Goal: Complete application form: Complete application form

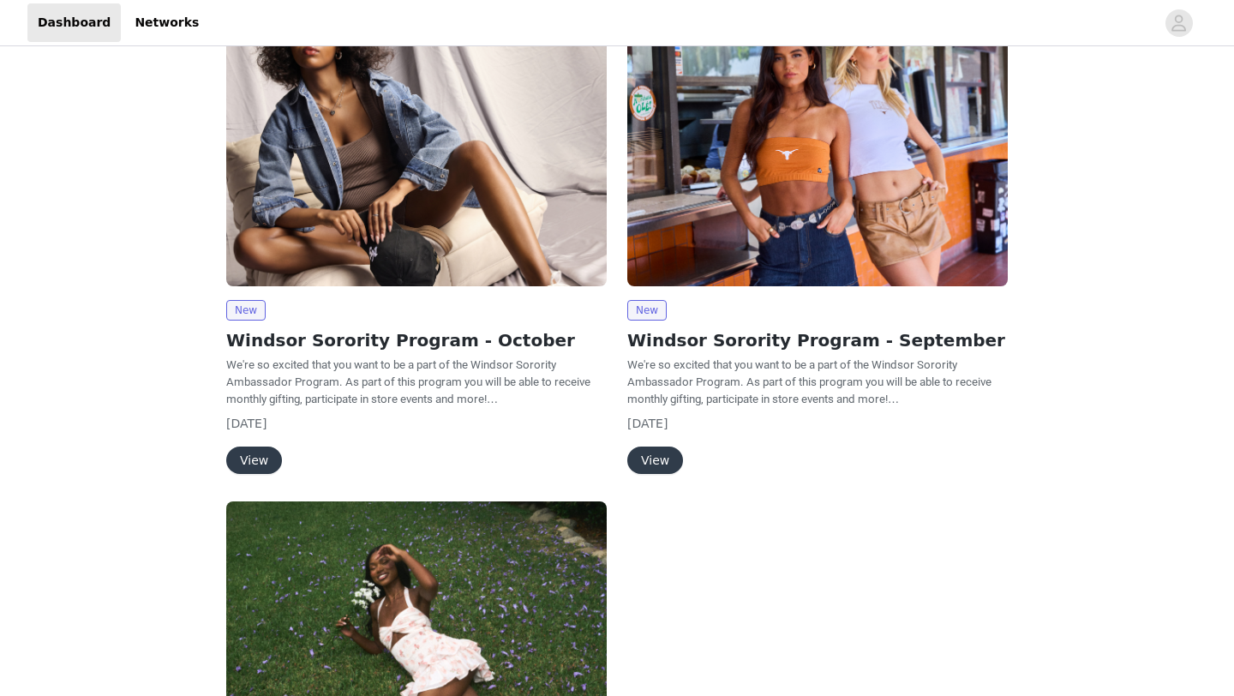
scroll to position [204, 0]
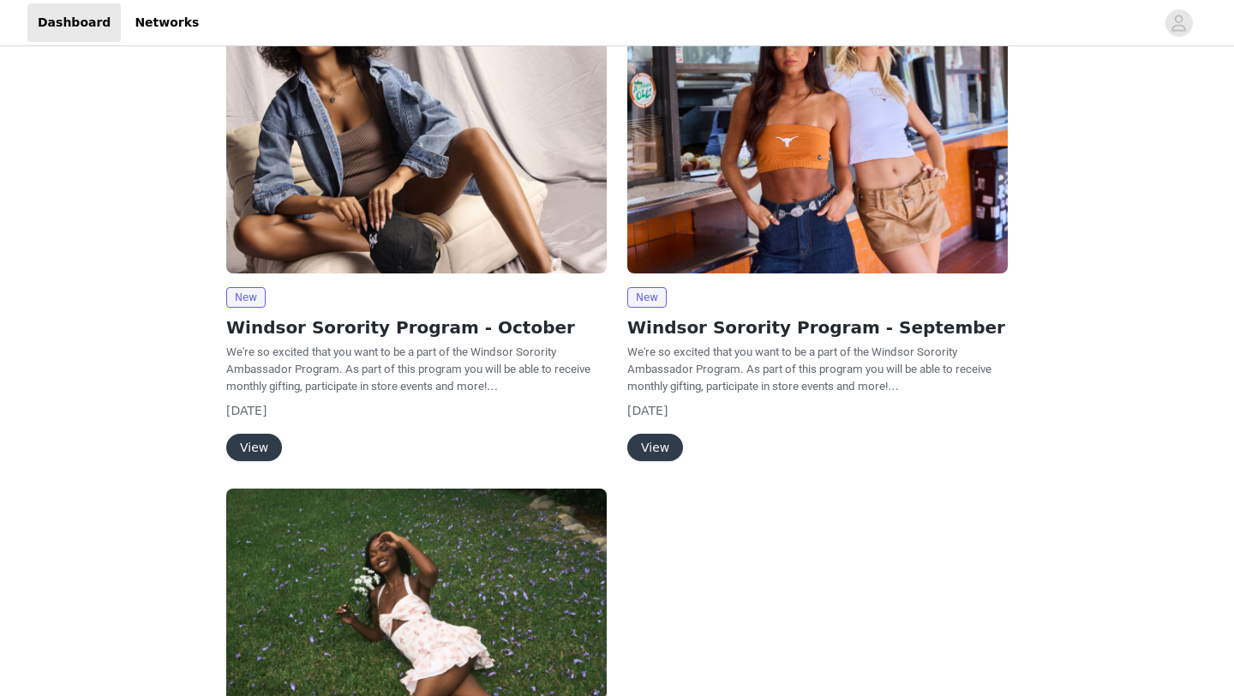
click at [254, 453] on button "View" at bounding box center [254, 447] width 56 height 27
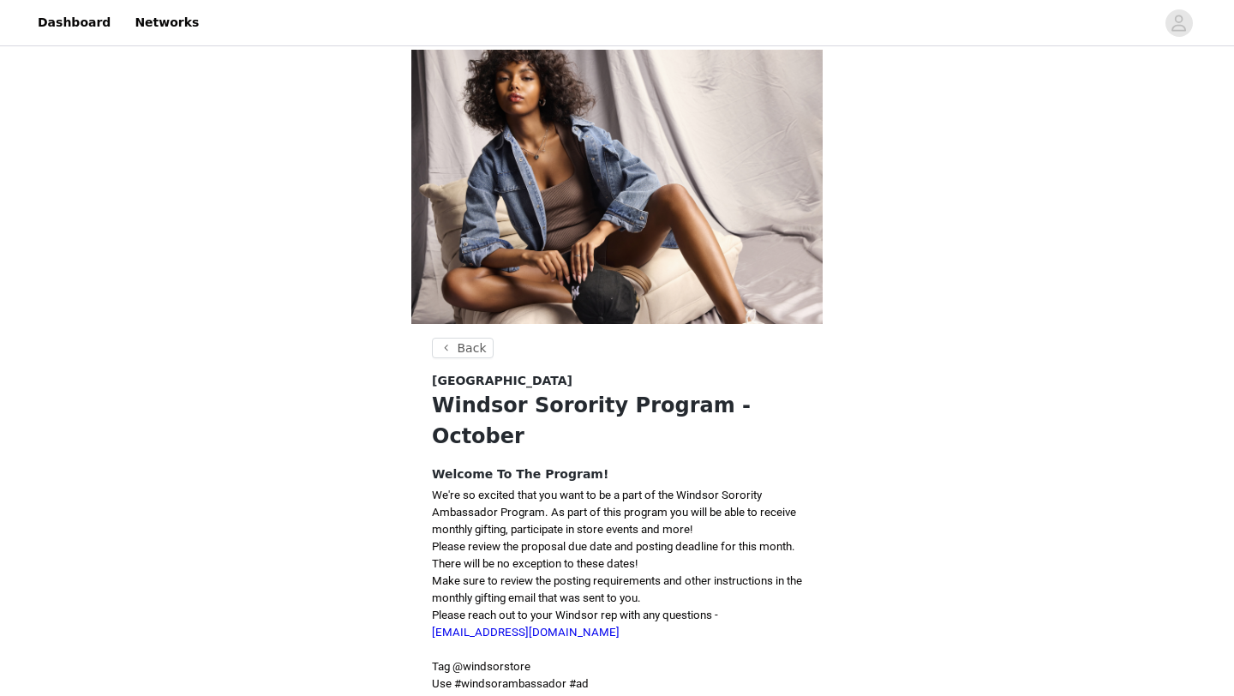
scroll to position [230, 0]
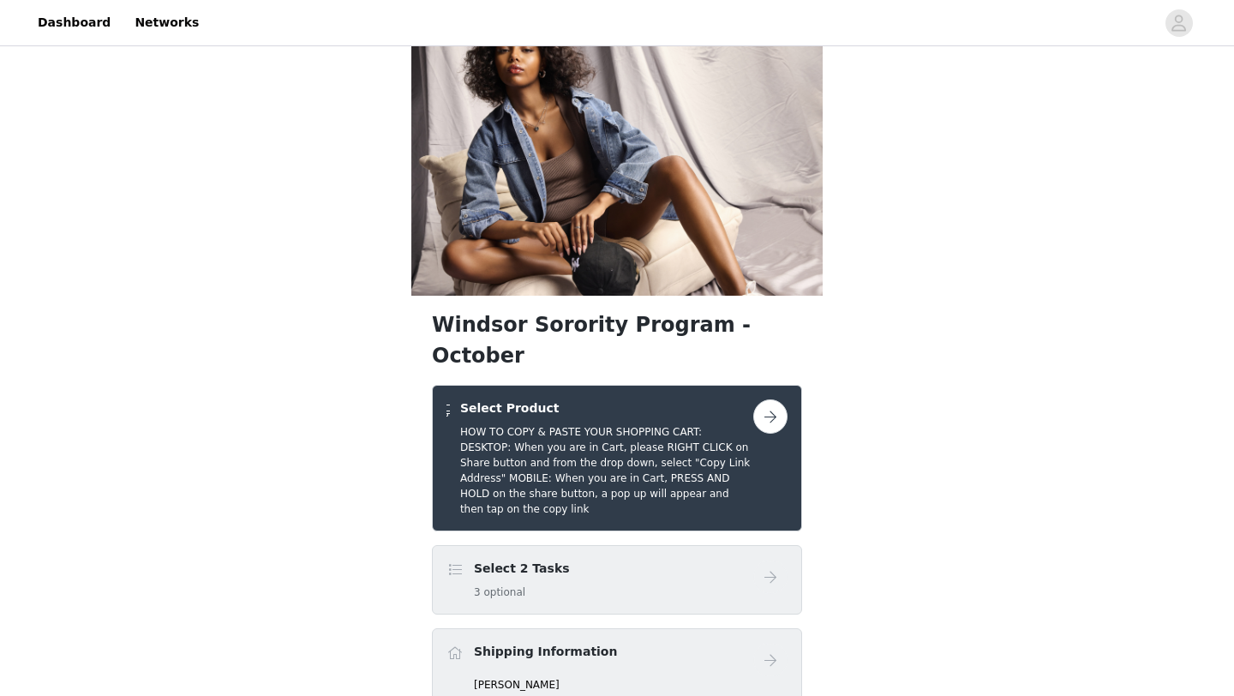
scroll to position [29, 0]
click at [678, 559] on div "Select 2 Tasks 3 optional" at bounding box center [600, 579] width 307 height 40
click at [765, 399] on button "button" at bounding box center [770, 416] width 34 height 34
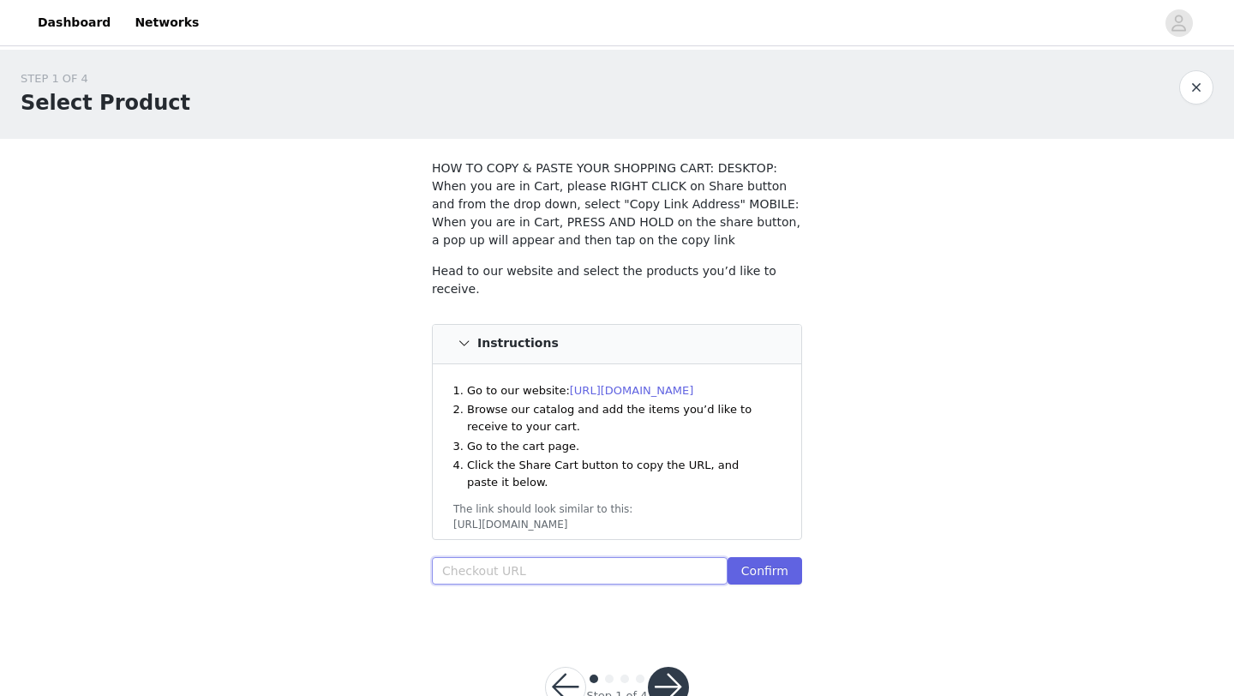
click at [523, 567] on input "text" at bounding box center [580, 570] width 296 height 27
paste input "[URL][DOMAIN_NAME]"
type input "[URL][DOMAIN_NAME]"
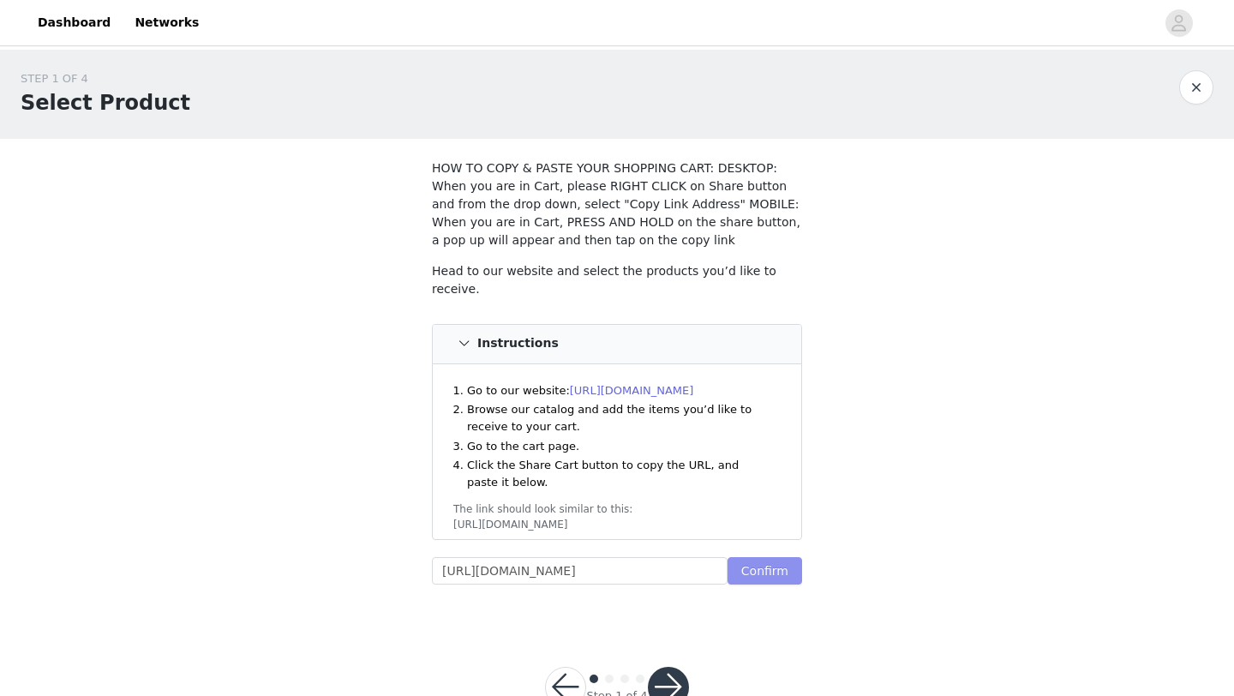
click at [784, 567] on button "Confirm" at bounding box center [765, 570] width 75 height 27
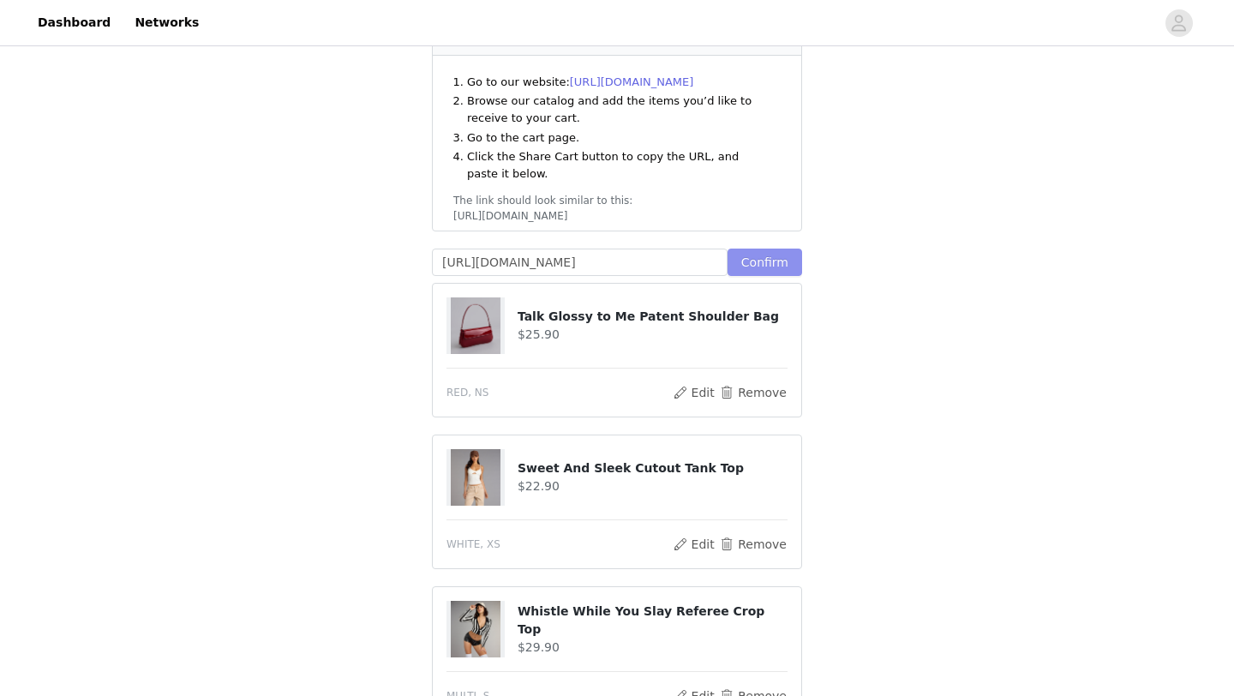
scroll to position [795, 0]
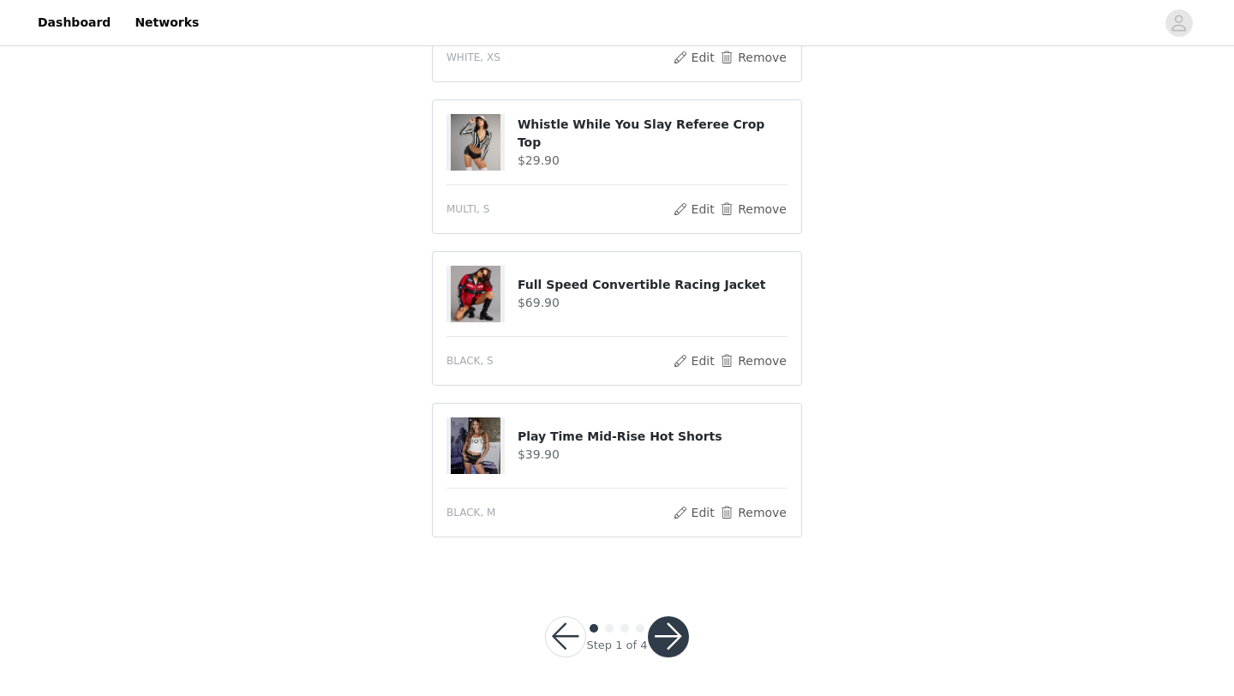
click at [674, 641] on button "button" at bounding box center [668, 636] width 41 height 41
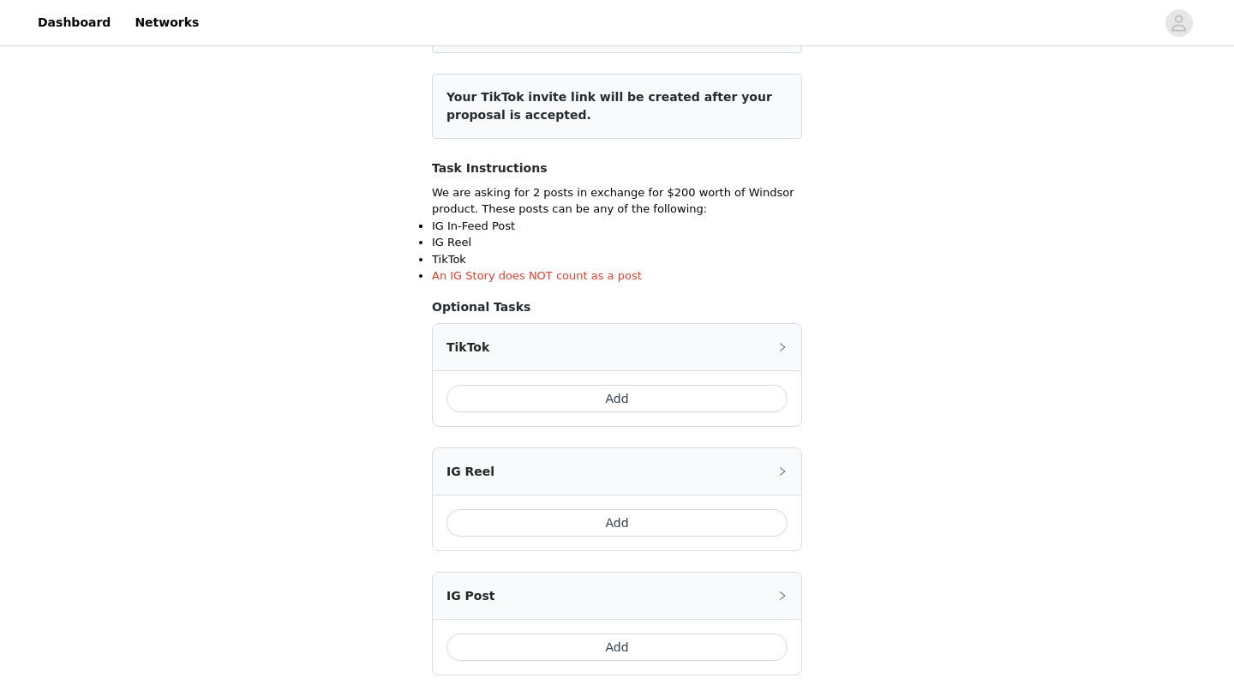
scroll to position [193, 0]
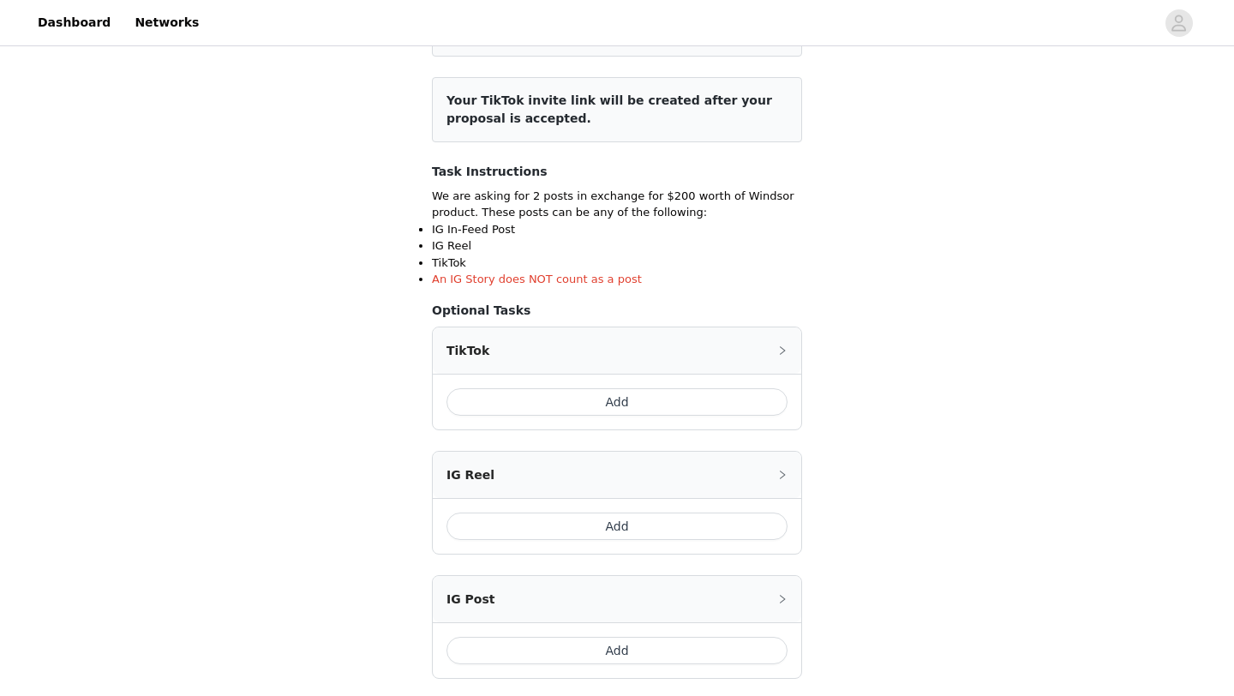
click at [644, 401] on button "Add" at bounding box center [617, 401] width 341 height 27
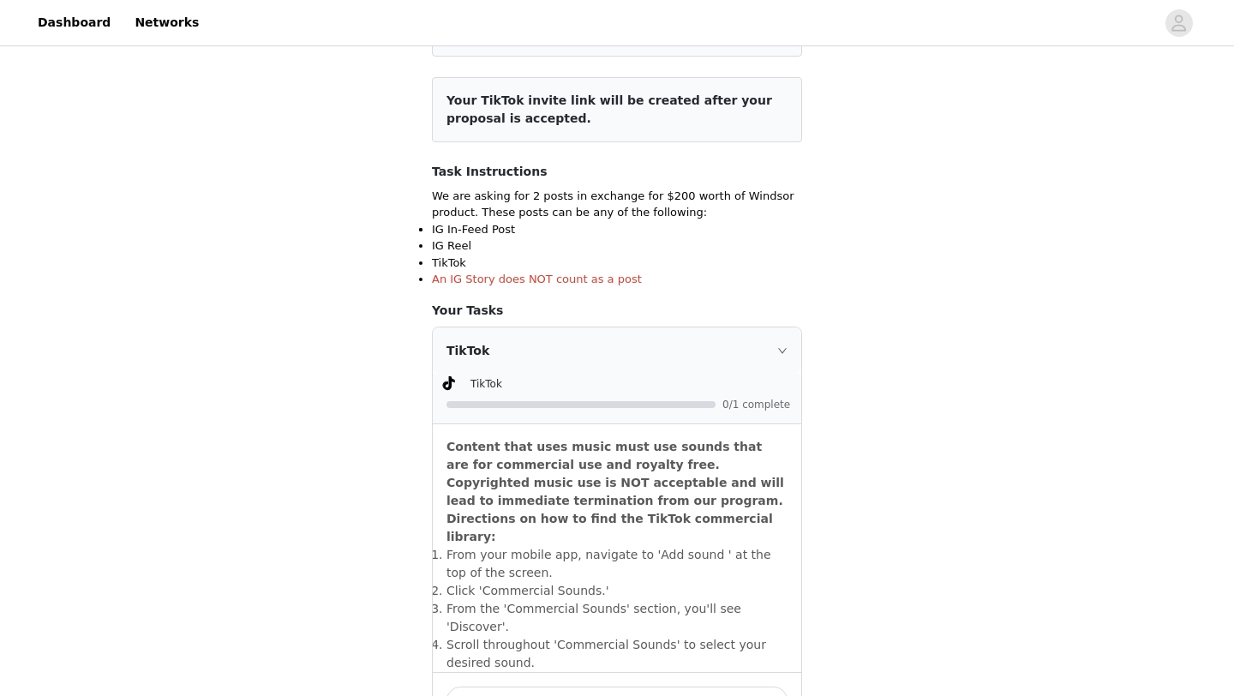
scroll to position [422, 0]
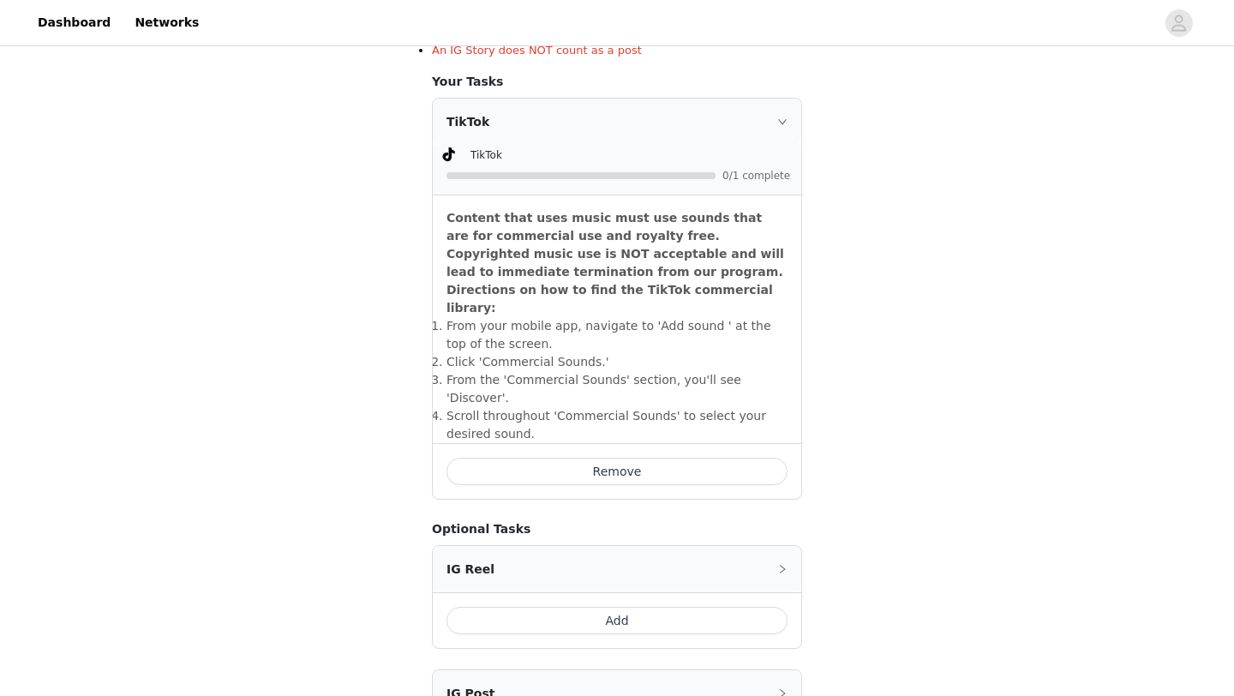
click at [782, 117] on icon "icon: right" at bounding box center [782, 122] width 10 height 10
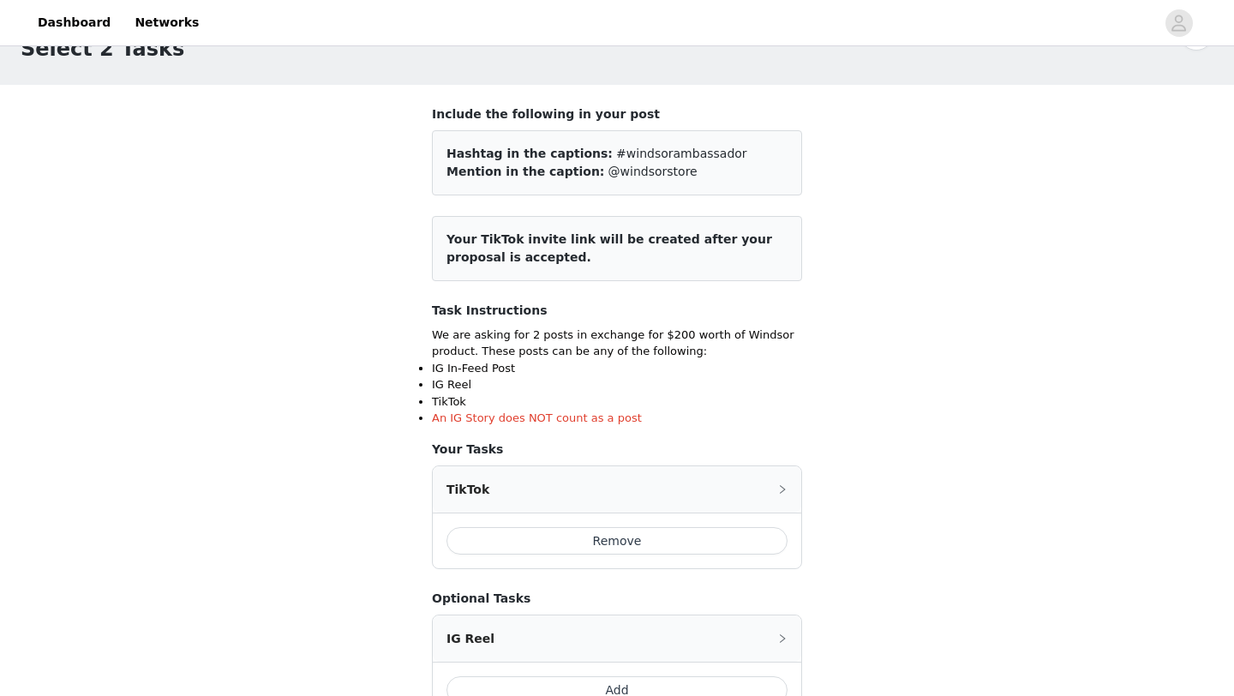
scroll to position [364, 0]
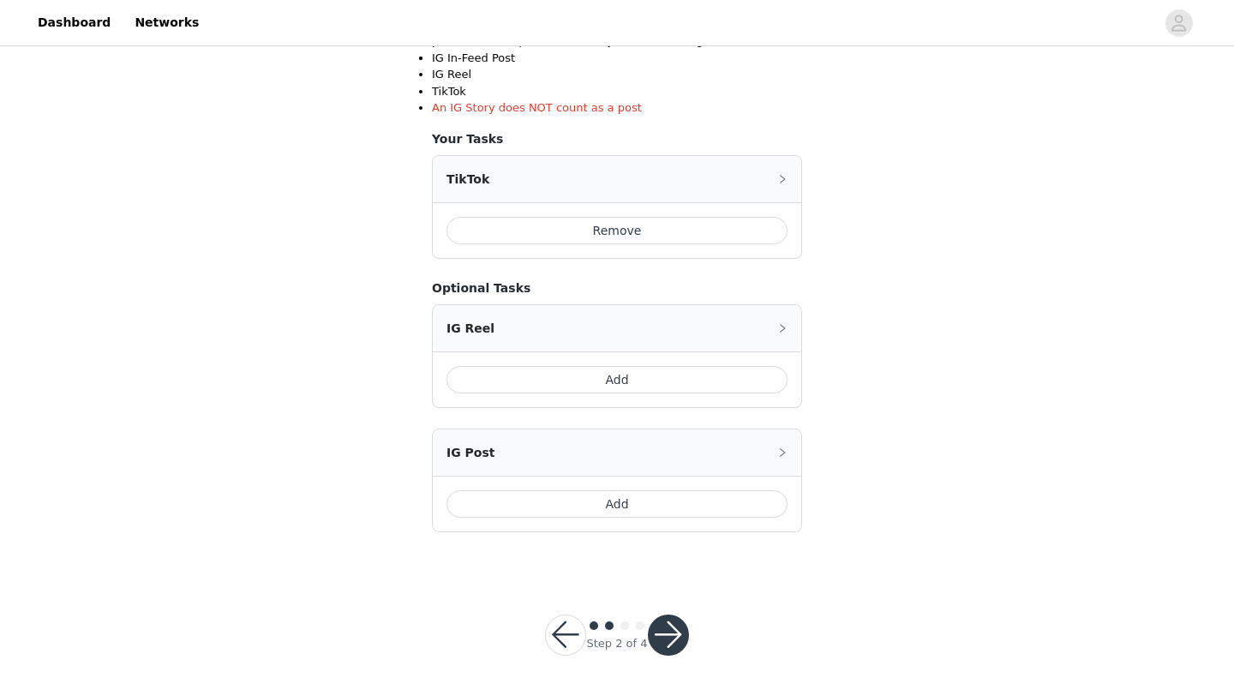
click at [666, 634] on button "button" at bounding box center [668, 635] width 41 height 41
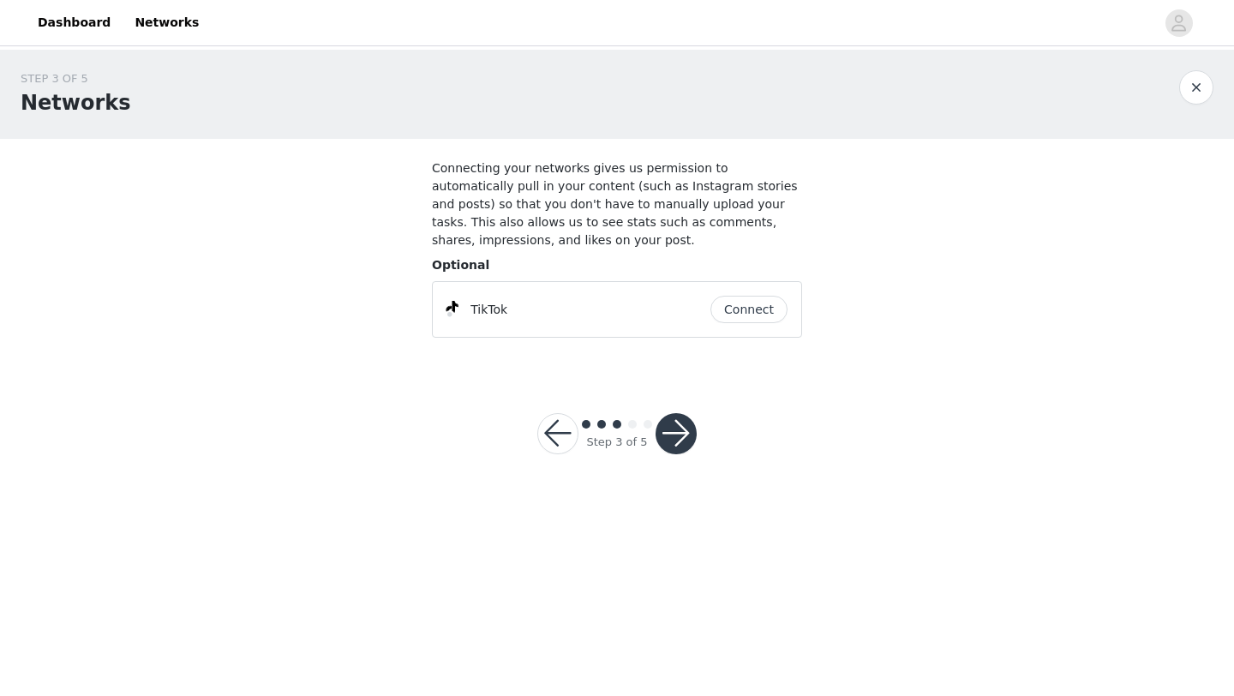
click at [732, 307] on button "Connect" at bounding box center [749, 309] width 77 height 27
click at [678, 423] on button "button" at bounding box center [676, 433] width 41 height 41
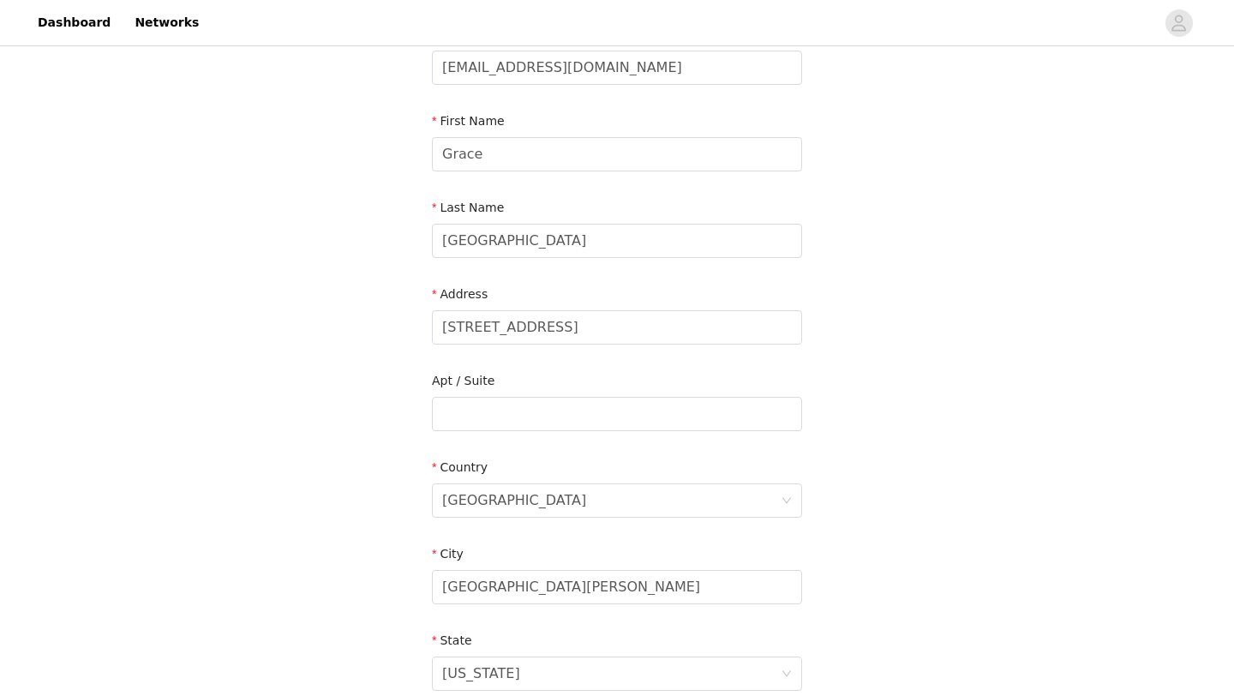
scroll to position [135, 0]
click at [627, 321] on input "[STREET_ADDRESS]" at bounding box center [617, 326] width 370 height 34
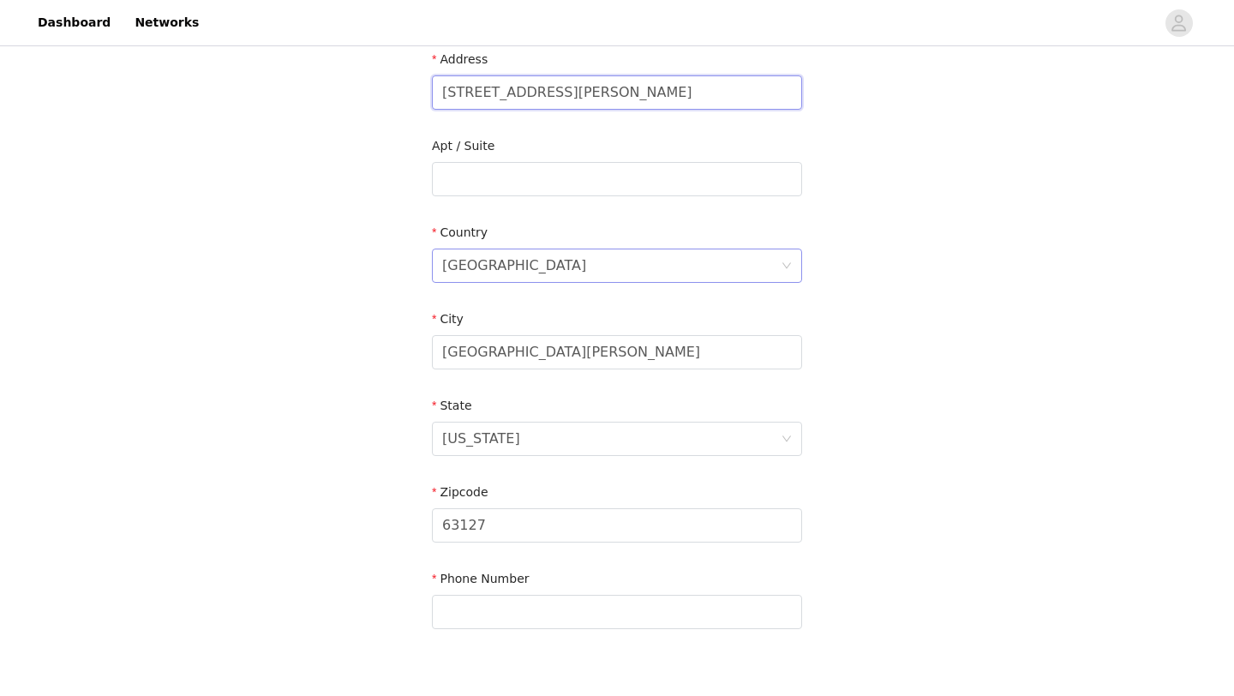
scroll to position [369, 0]
type input "[STREET_ADDRESS][PERSON_NAME]"
click at [545, 357] on input "[GEOGRAPHIC_DATA][PERSON_NAME]" at bounding box center [617, 351] width 370 height 34
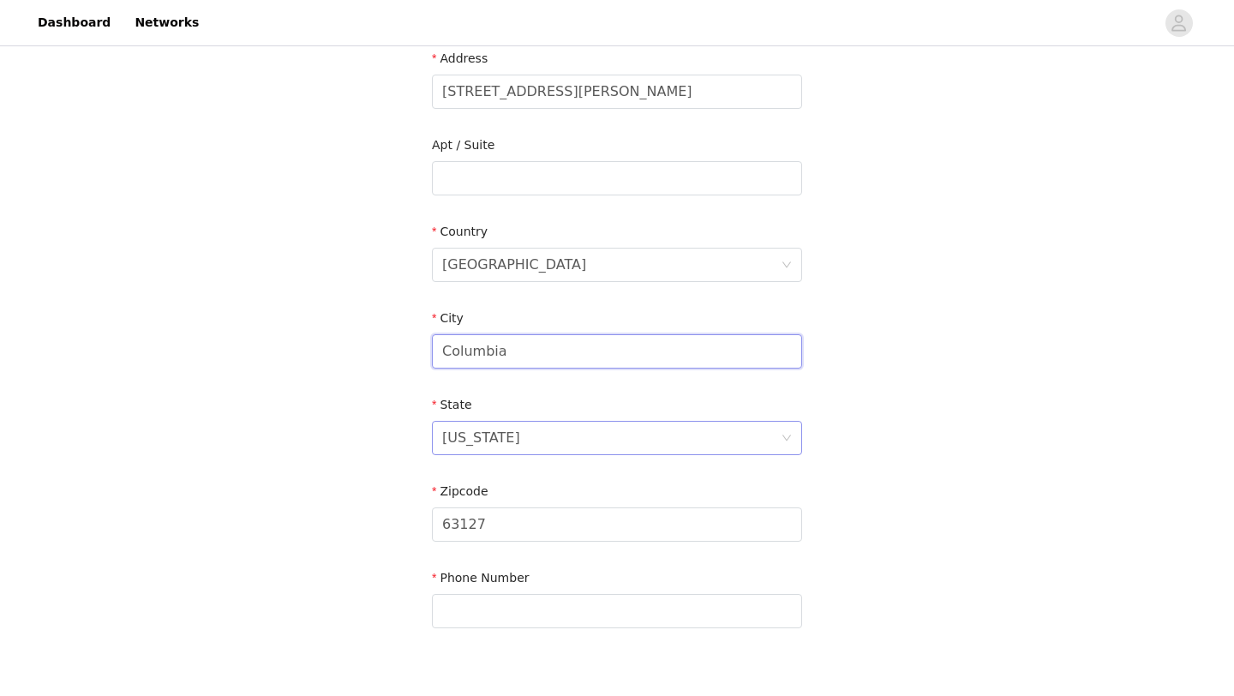
type input "Columbia"
click at [496, 426] on div "[US_STATE]" at bounding box center [611, 438] width 339 height 33
click at [496, 426] on input at bounding box center [611, 438] width 339 height 33
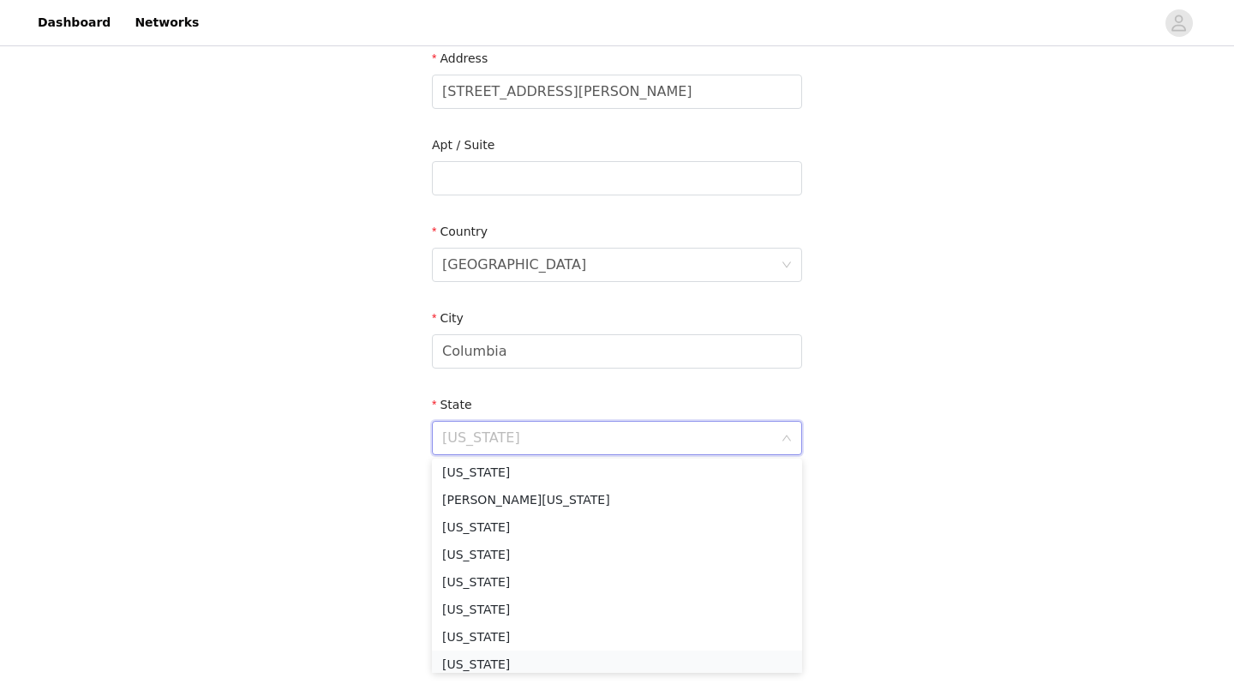
scroll to position [694, 0]
click at [489, 661] on li "[US_STATE]" at bounding box center [617, 658] width 370 height 27
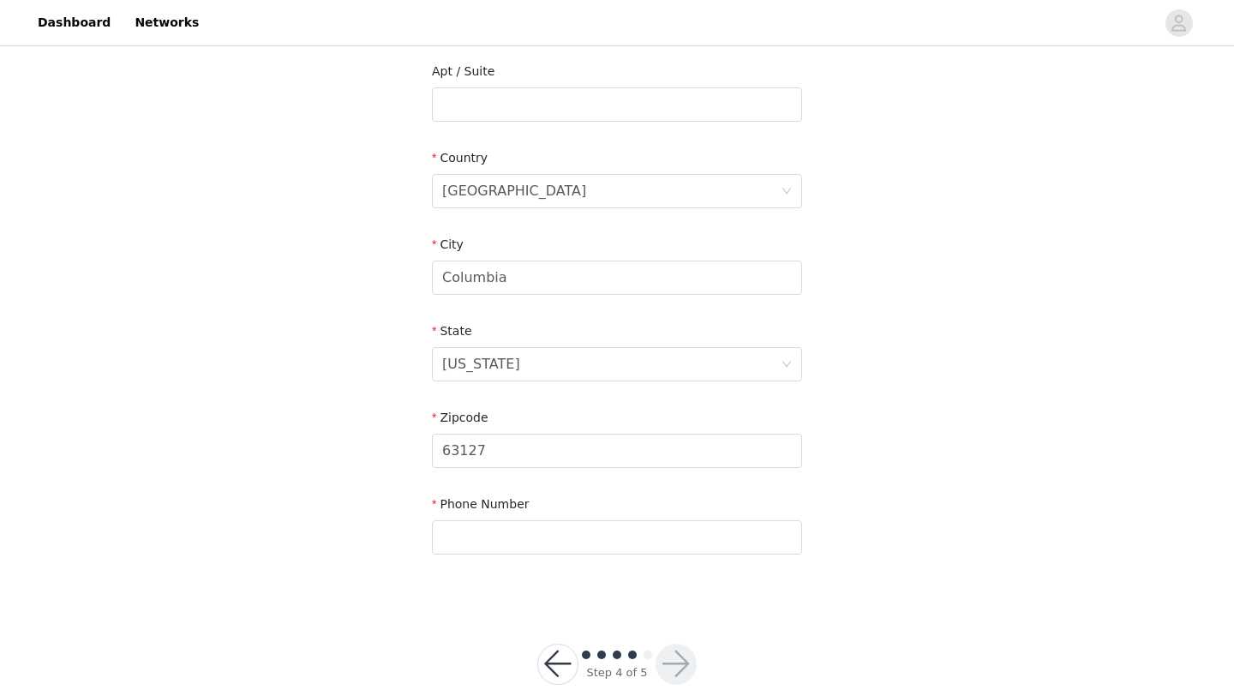
scroll to position [472, 0]
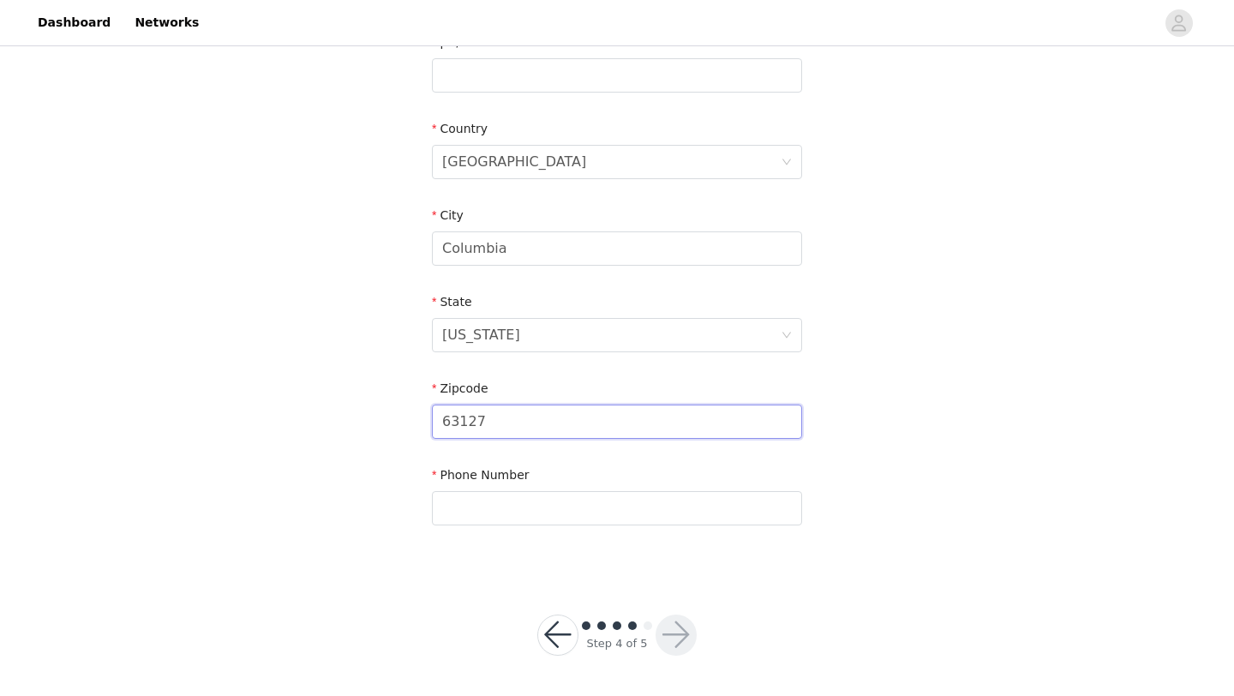
click at [657, 422] on input "63127" at bounding box center [617, 422] width 370 height 34
click at [510, 424] on input "65203" at bounding box center [617, 422] width 370 height 34
paste input "1"
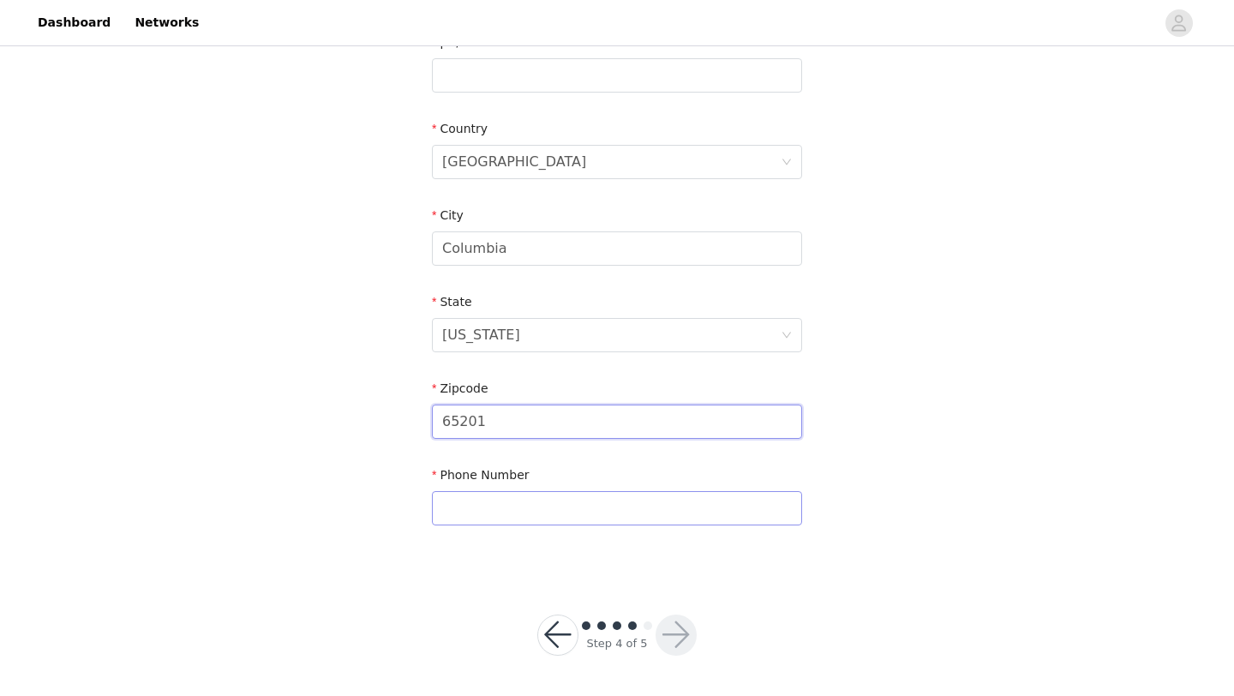
type input "65201"
click at [468, 502] on input "text" at bounding box center [617, 508] width 370 height 34
type input "3143375885"
click at [949, 500] on div "STEP 4 OF 5 Shipping Information Email [EMAIL_ADDRESS][DOMAIN_NAME] First Name …" at bounding box center [617, 75] width 1234 height 996
click at [676, 640] on button "button" at bounding box center [676, 635] width 41 height 41
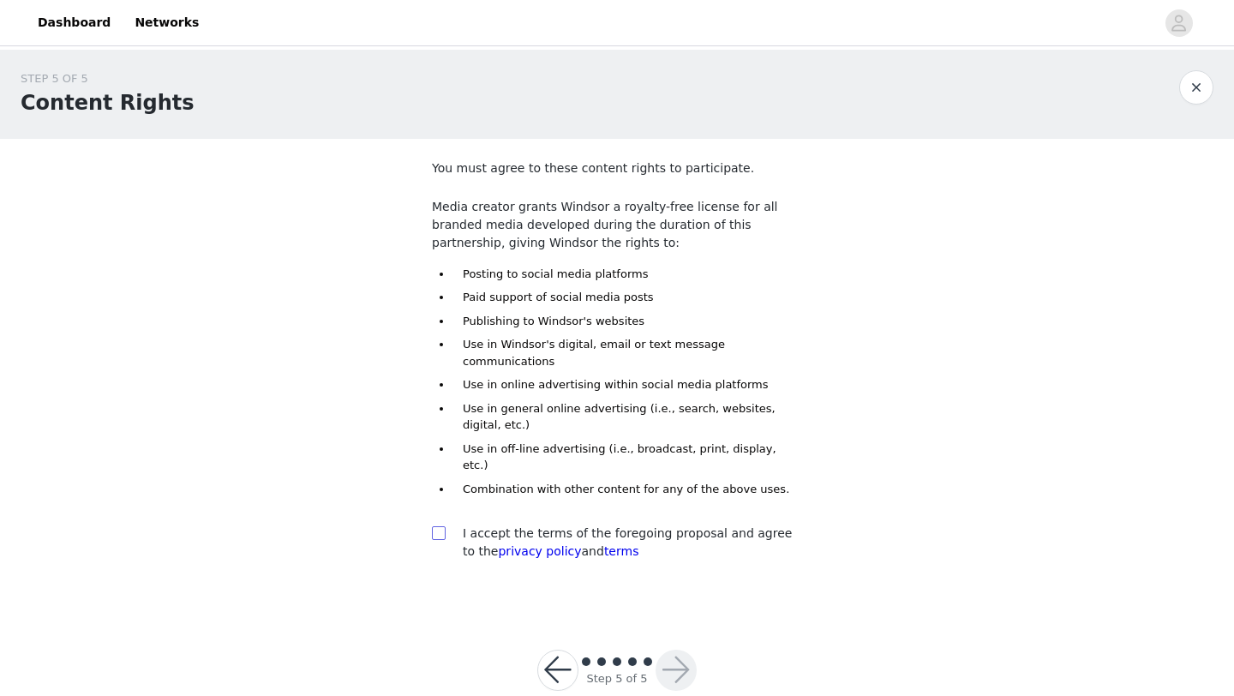
click at [445, 526] on span at bounding box center [439, 533] width 14 height 14
click at [444, 526] on input "checkbox" at bounding box center [438, 532] width 12 height 12
checkbox input "true"
click at [678, 650] on button "button" at bounding box center [676, 670] width 41 height 41
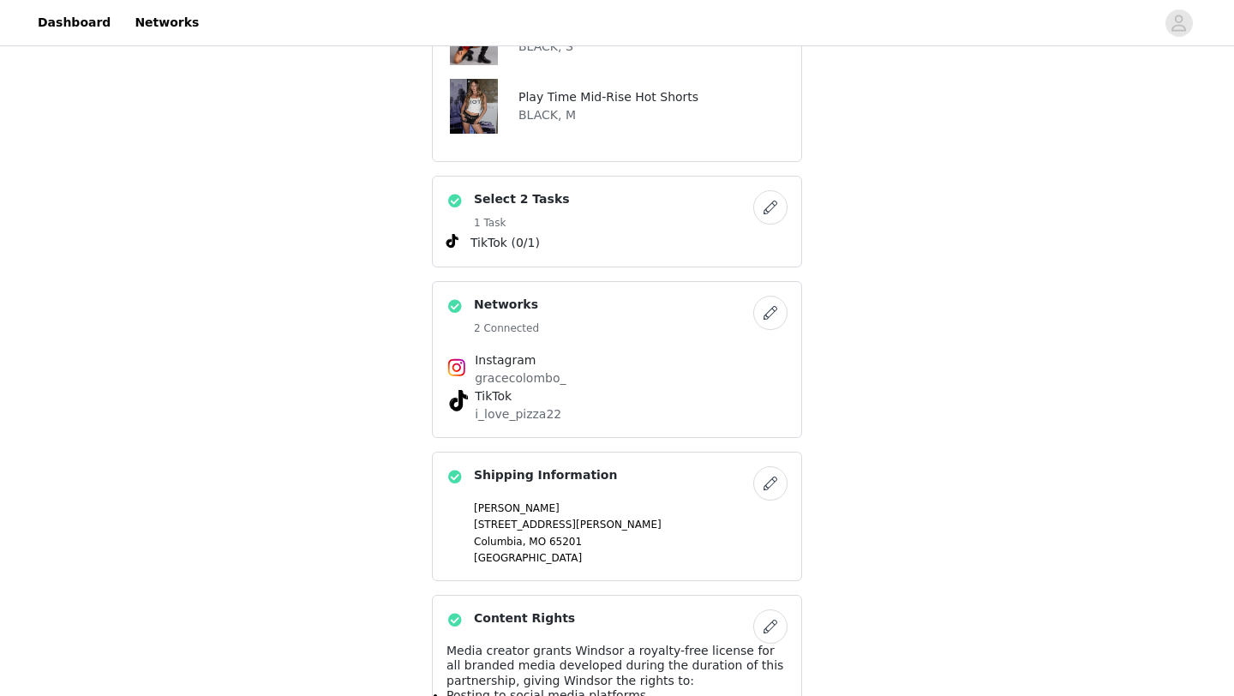
scroll to position [743, 0]
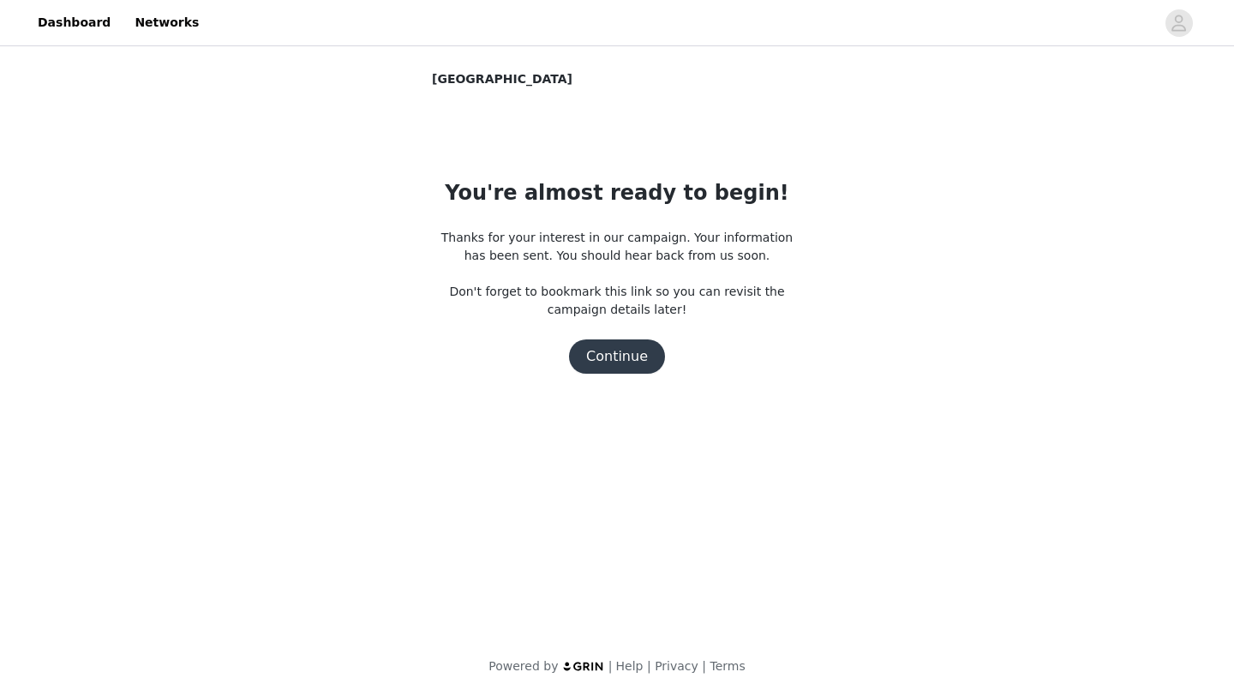
scroll to position [0, 0]
click at [615, 357] on button "Continue" at bounding box center [617, 356] width 96 height 34
